Goal: Transaction & Acquisition: Download file/media

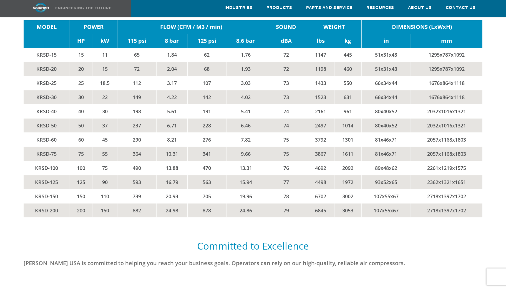
scroll to position [1162, 0]
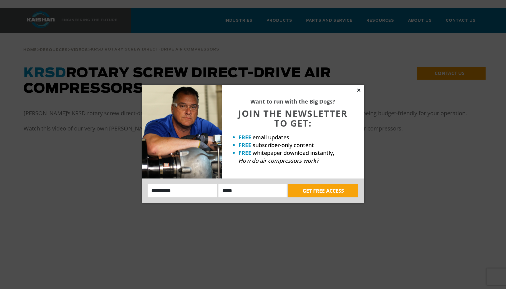
click at [360, 90] on icon at bounding box center [359, 90] width 5 height 5
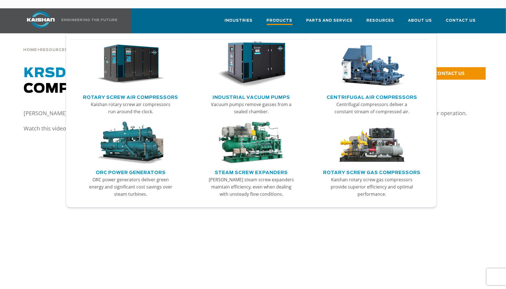
click at [278, 17] on span "Products" at bounding box center [280, 20] width 26 height 7
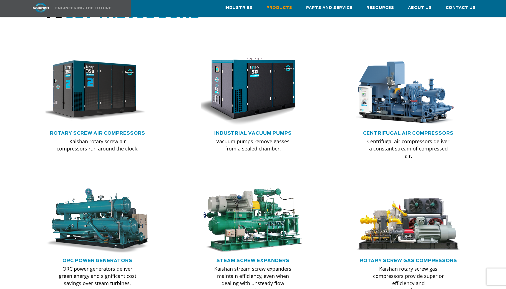
scroll to position [339, 0]
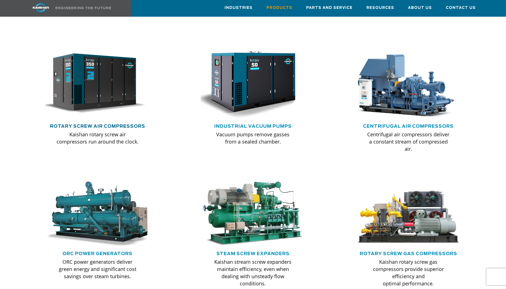
click at [107, 123] on h5 "Rotary Screw Air Compressors" at bounding box center [97, 126] width 111 height 6
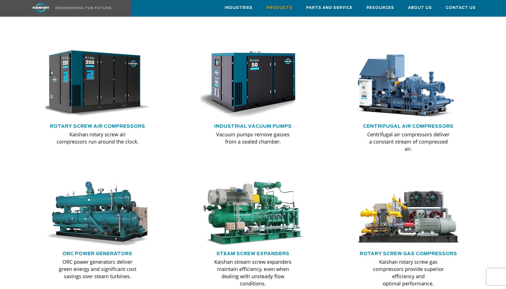
click at [86, 82] on img at bounding box center [93, 83] width 115 height 77
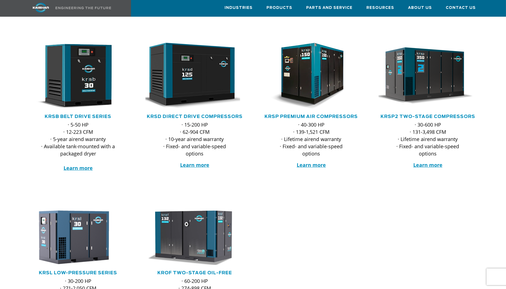
scroll to position [87, 0]
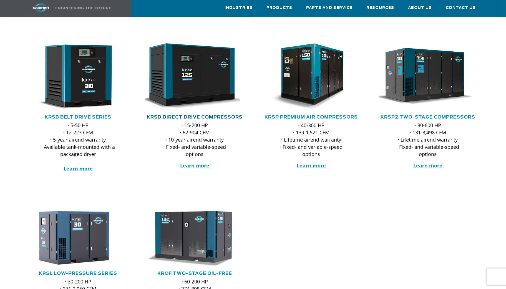
click at [197, 115] on link "KRSD Direct Drive Compressors" at bounding box center [195, 117] width 96 height 4
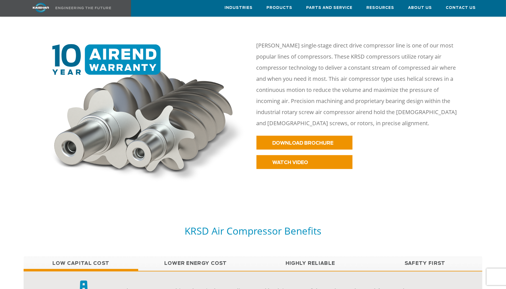
scroll to position [216, 0]
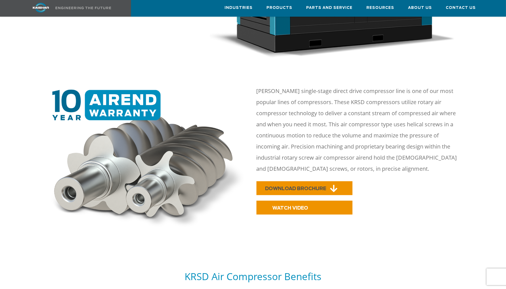
click at [301, 186] on span "DOWNLOAD BROCHURE" at bounding box center [295, 188] width 61 height 5
